Goal: Task Accomplishment & Management: Manage account settings

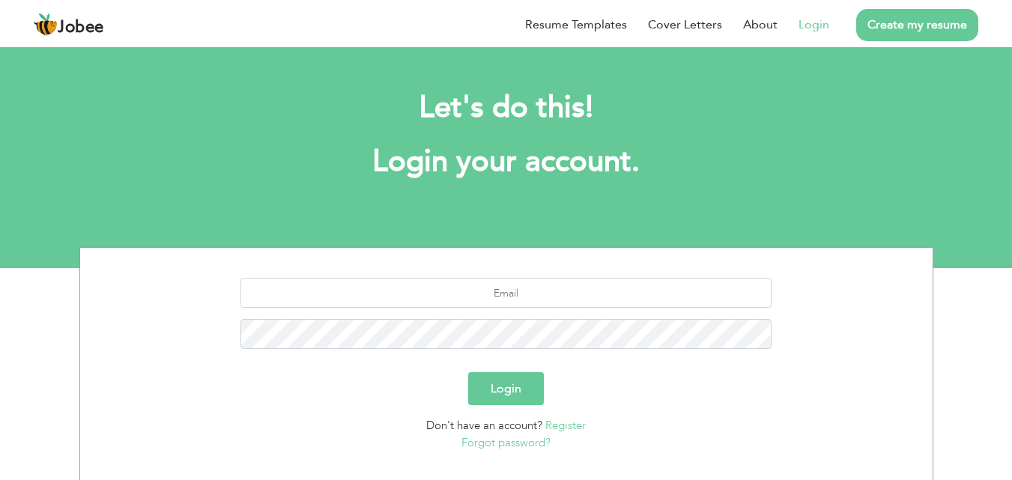
click at [802, 22] on link "Login" at bounding box center [813, 25] width 31 height 18
click at [482, 300] on input "text" at bounding box center [505, 293] width 531 height 30
type input "chauhanurooj445@gmail.com"
click at [514, 394] on button "Login" at bounding box center [506, 388] width 76 height 33
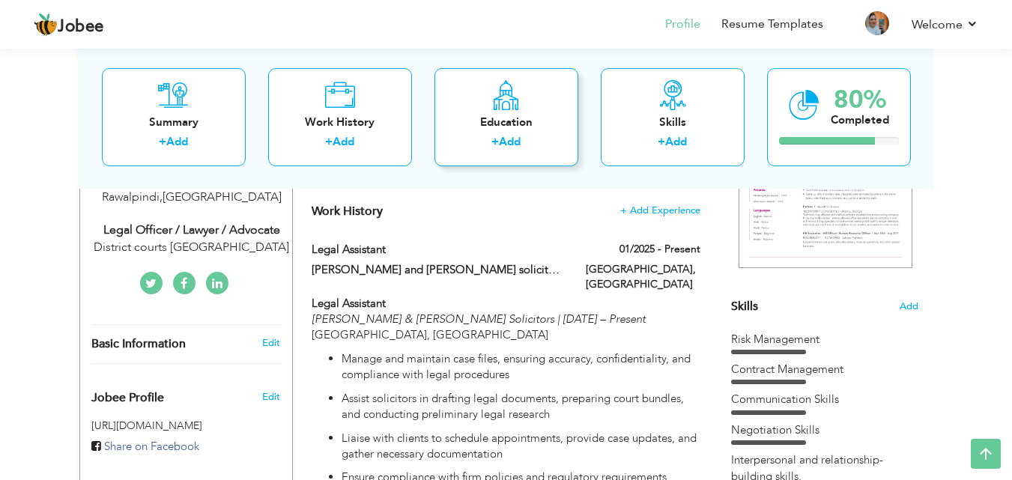
scroll to position [300, 0]
